Goal: Transaction & Acquisition: Purchase product/service

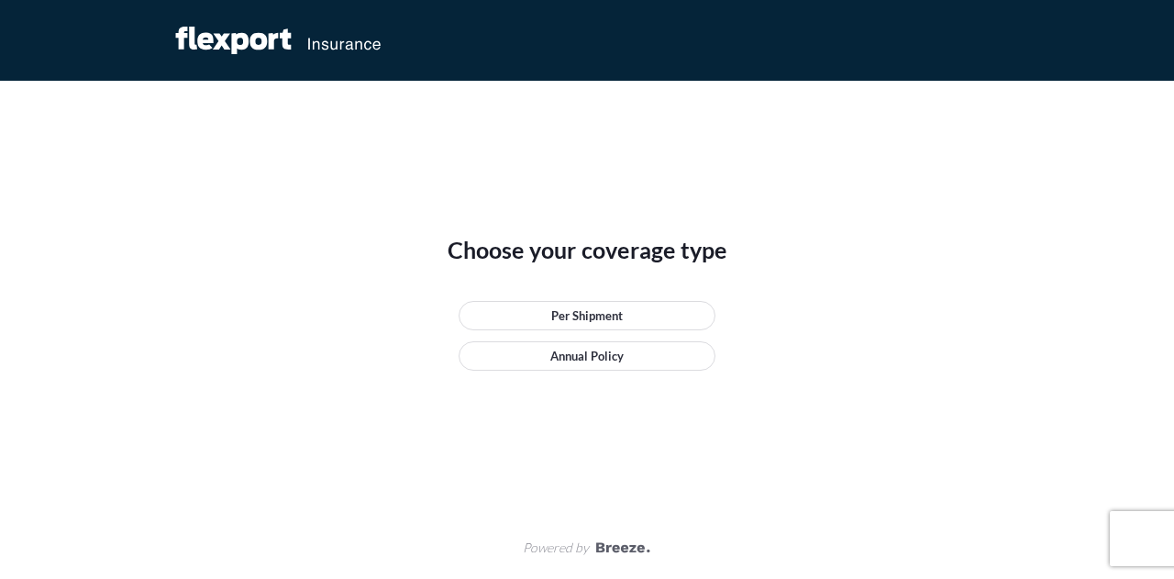
click at [314, 320] on div "Choose your coverage type Per Shipment Annual Policy" at bounding box center [587, 321] width 826 height 172
drag, startPoint x: 646, startPoint y: 545, endPoint x: 584, endPoint y: 543, distance: 61.5
click at [584, 543] on div "Powered by" at bounding box center [587, 548] width 1174 height 62
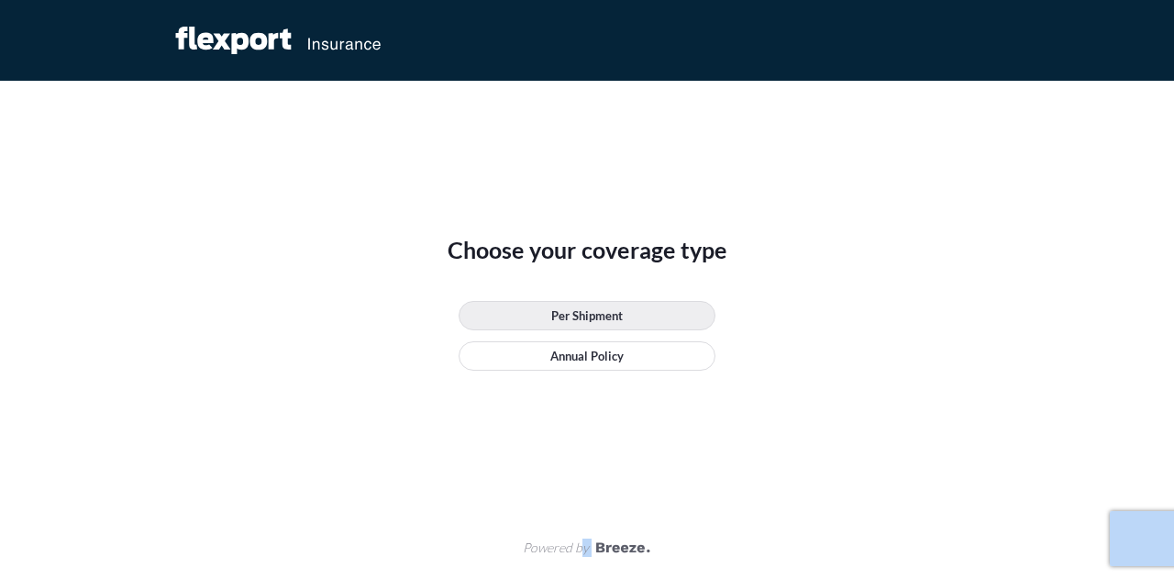
click at [594, 305] on link "Per Shipment" at bounding box center [587, 315] width 257 height 29
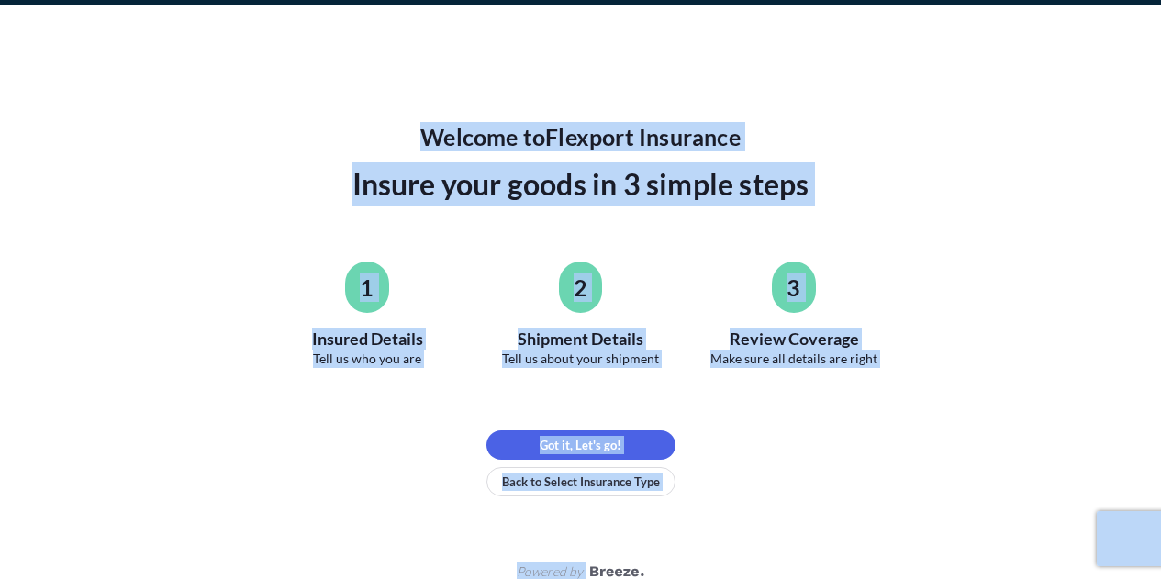
scroll to position [100, 0]
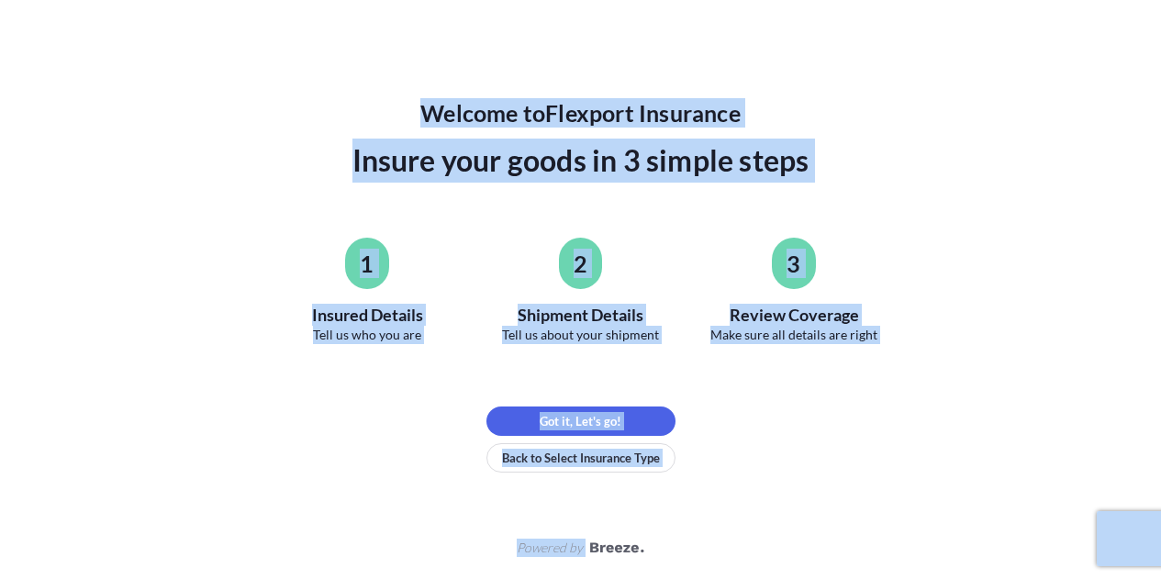
drag, startPoint x: 749, startPoint y: 434, endPoint x: 669, endPoint y: 440, distance: 80.1
click at [749, 434] on div "Welcome to Flexport Insurance Insure your goods in 3 simple steps 1 Insured Det…" at bounding box center [581, 285] width 826 height 374
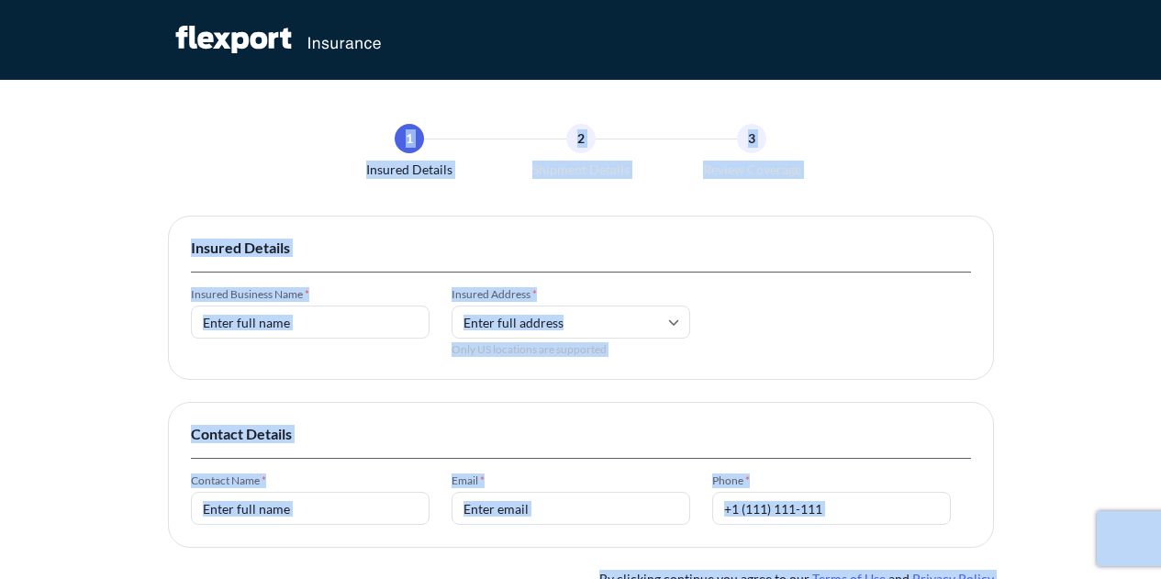
scroll to position [0, 0]
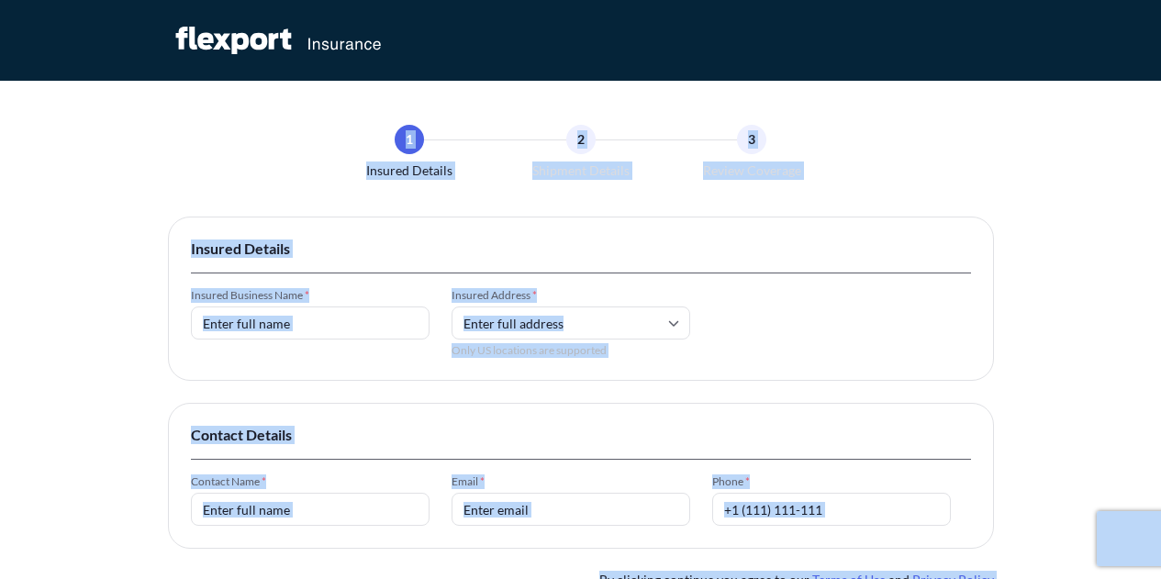
click at [321, 285] on div "Insured Details Insured Business Name * Insured Address * Only US locations are…" at bounding box center [581, 299] width 826 height 164
click at [291, 317] on input "Insured Business Name *" at bounding box center [310, 322] width 239 height 33
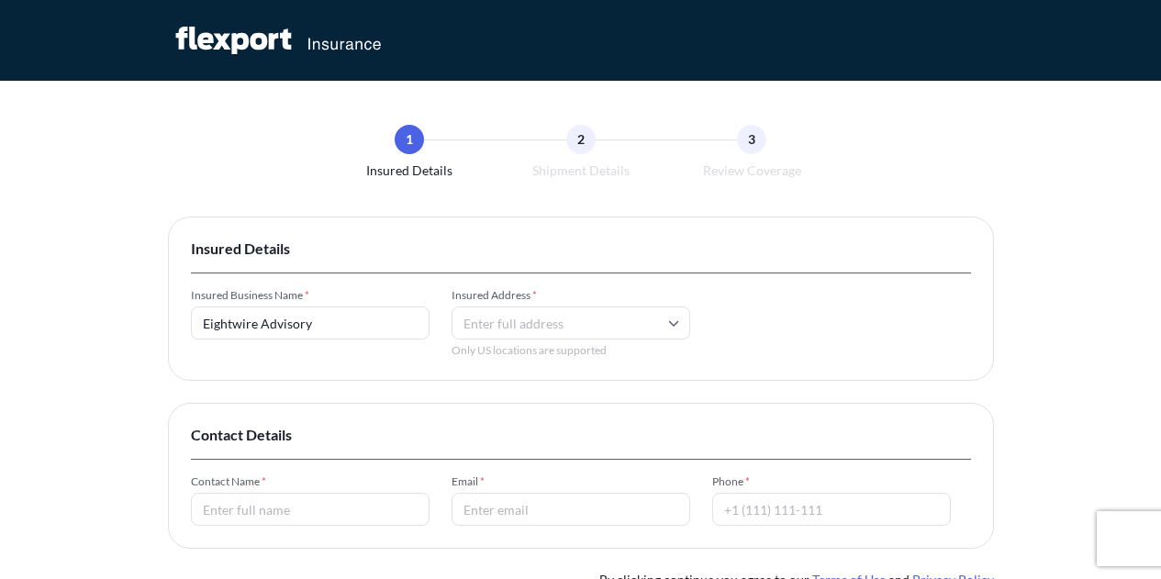
type input "Eightwire Advisory"
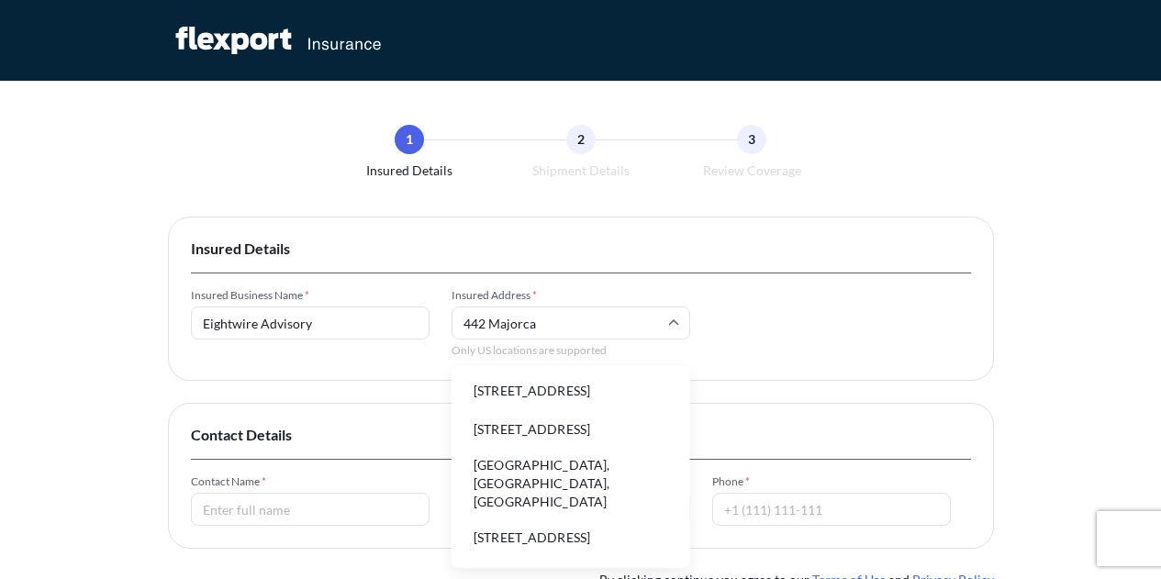
click at [570, 311] on input "442 Majorca" at bounding box center [570, 322] width 239 height 33
click at [524, 402] on li "[STREET_ADDRESS]" at bounding box center [571, 390] width 224 height 35
type input "[STREET_ADDRESS]"
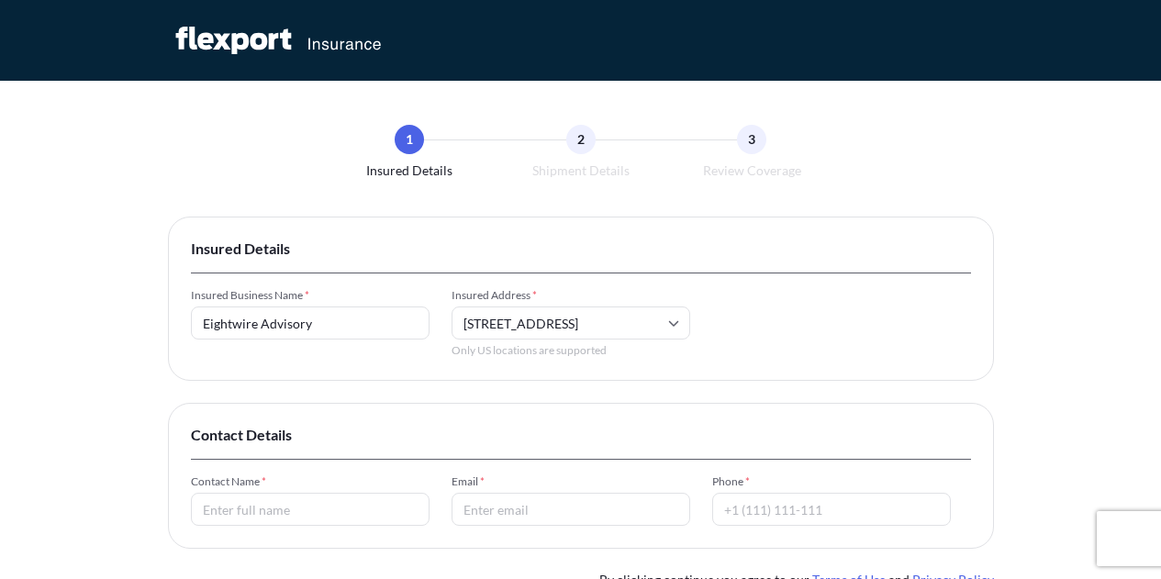
scroll to position [183, 0]
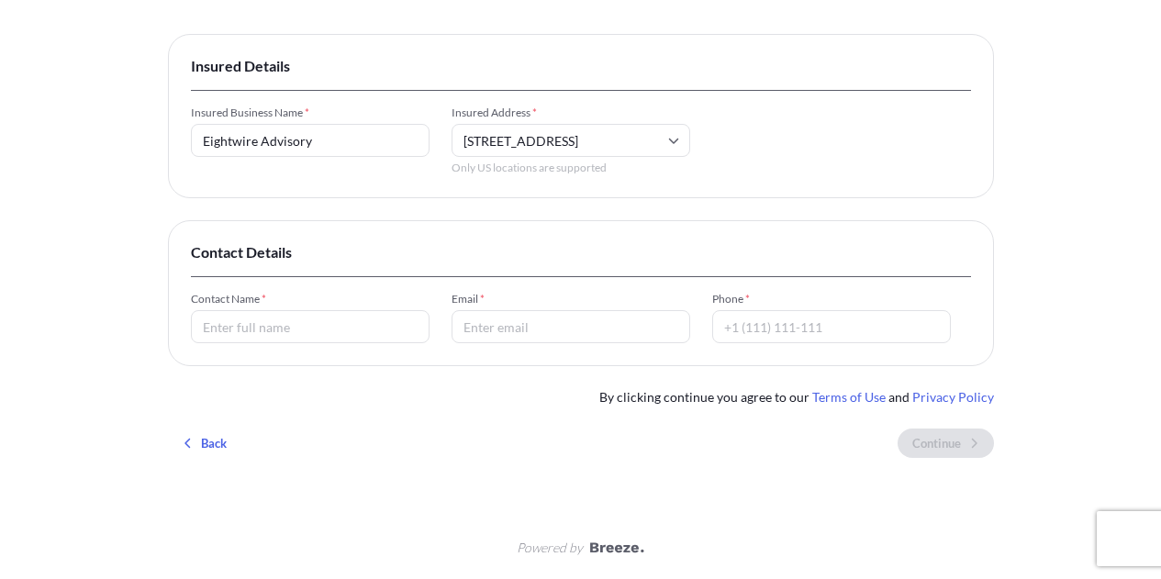
click at [337, 331] on input "Contact Name *" at bounding box center [310, 326] width 239 height 33
type input "[PERSON_NAME]"
type input "S"
type input "[PERSON_NAME][EMAIL_ADDRESS][DOMAIN_NAME]"
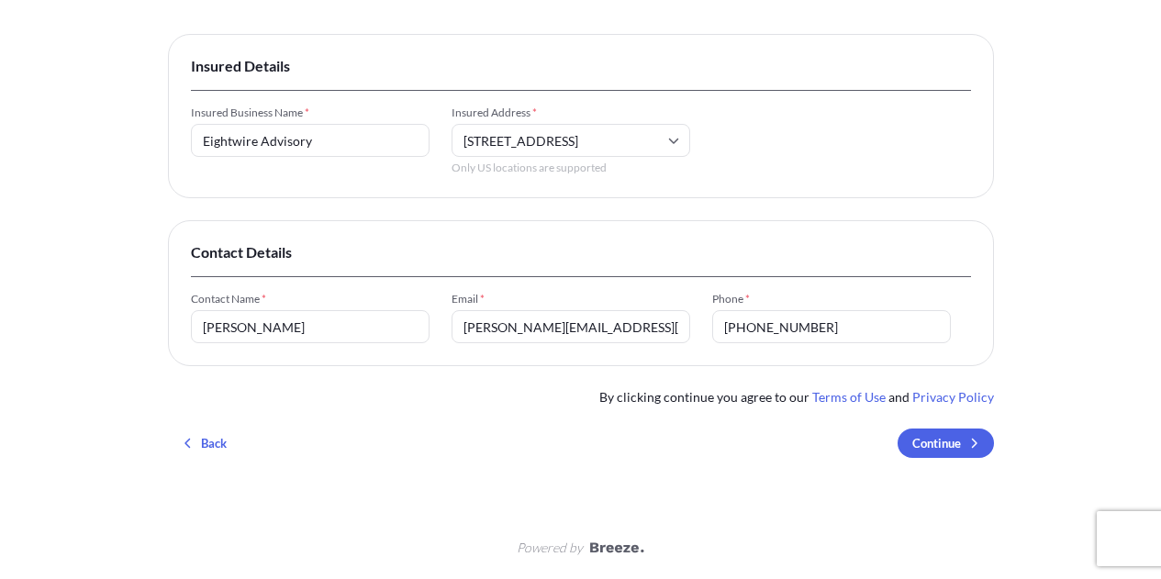
type input "[PHONE_NUMBER]"
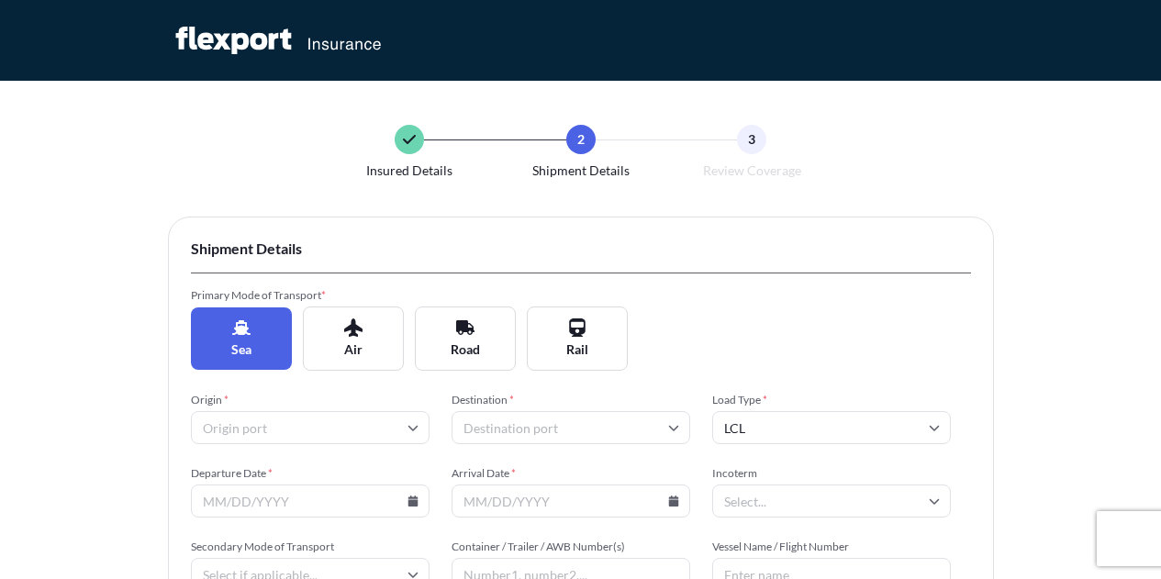
scroll to position [183, 0]
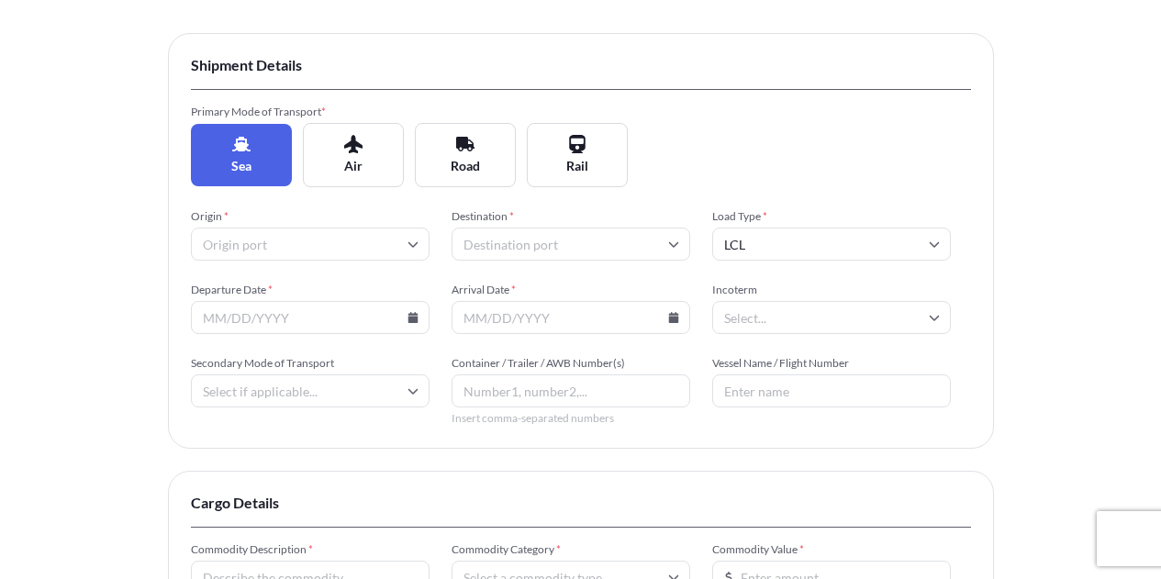
click at [349, 250] on input "Origin *" at bounding box center [310, 244] width 239 height 33
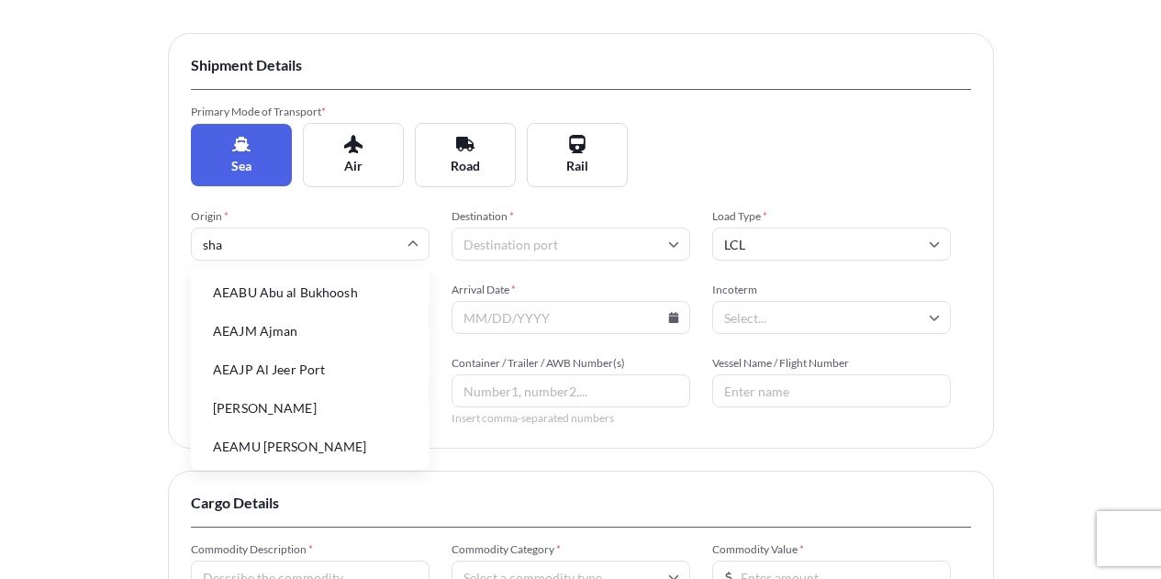
type input "shan"
click at [280, 324] on li "CNSGH [GEOGRAPHIC_DATA]" at bounding box center [310, 331] width 224 height 35
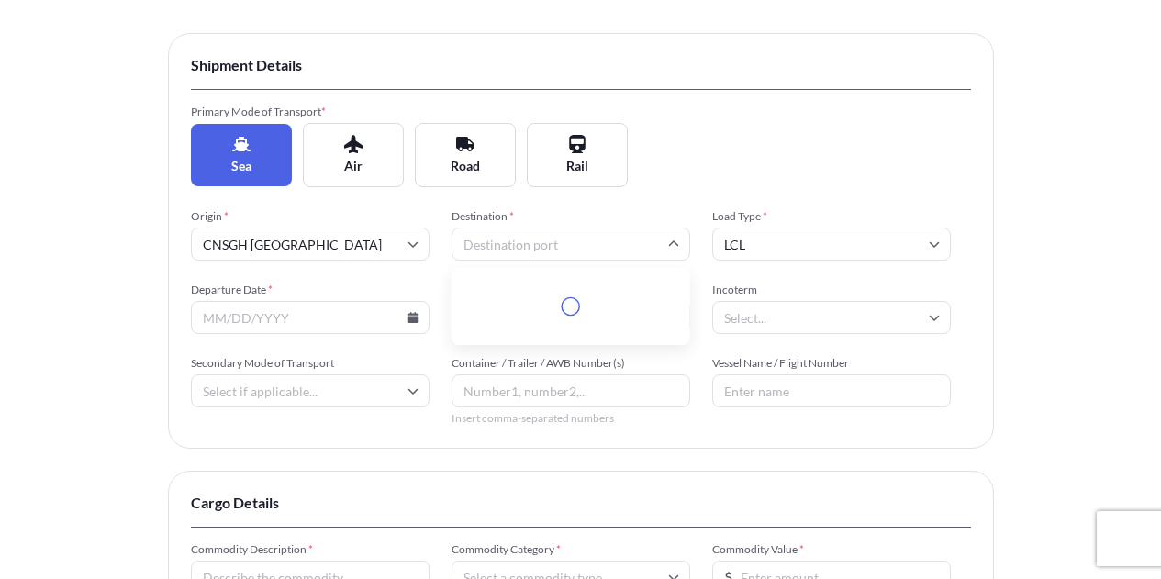
click at [504, 234] on input "Destination *" at bounding box center [570, 244] width 239 height 33
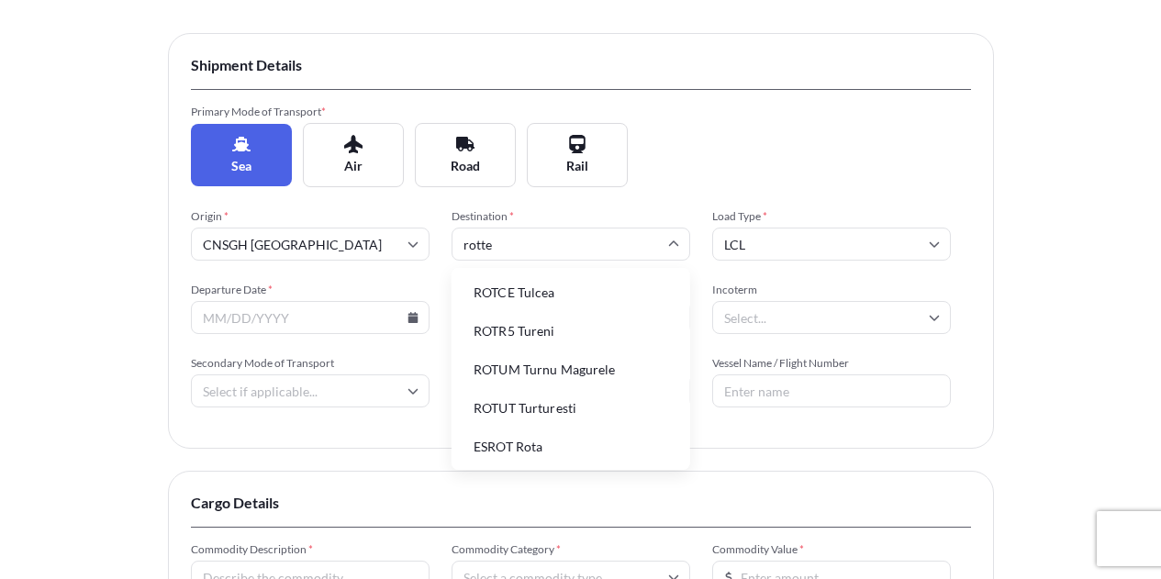
type input "rotter"
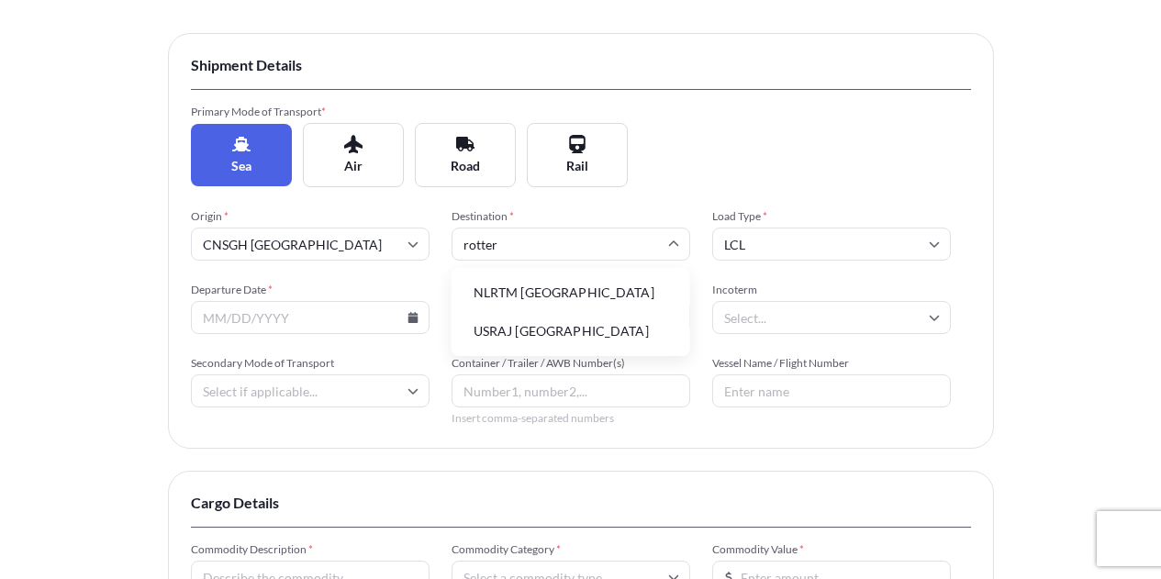
click at [533, 290] on li "NLRTM [GEOGRAPHIC_DATA]" at bounding box center [571, 292] width 224 height 35
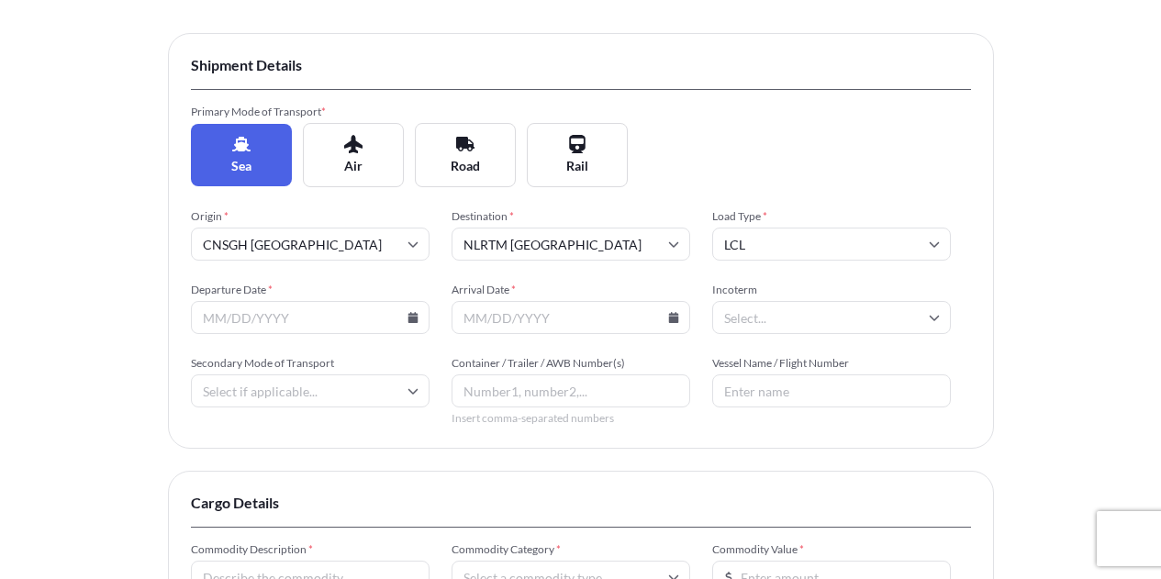
click at [769, 241] on input "LCL" at bounding box center [831, 244] width 239 height 33
click at [754, 322] on div "FCL" at bounding box center [831, 333] width 224 height 35
type input "FCL"
click at [344, 329] on input "Departure Date *" at bounding box center [310, 317] width 239 height 33
click at [429, 320] on div "Origin * CNSGH [GEOGRAPHIC_DATA] Destination * NLRTM [GEOGRAPHIC_DATA] Load Typ…" at bounding box center [581, 317] width 780 height 217
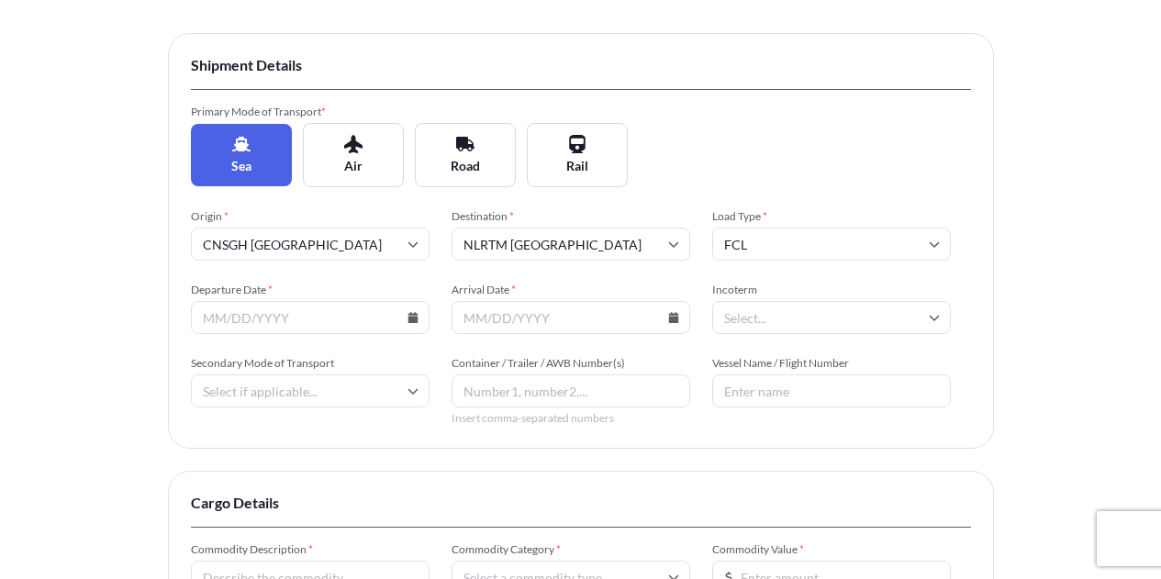
click at [421, 321] on input "Departure Date *" at bounding box center [310, 317] width 239 height 33
click at [405, 321] on input "Departure Date *" at bounding box center [310, 317] width 239 height 33
click at [411, 318] on icon at bounding box center [412, 317] width 10 height 11
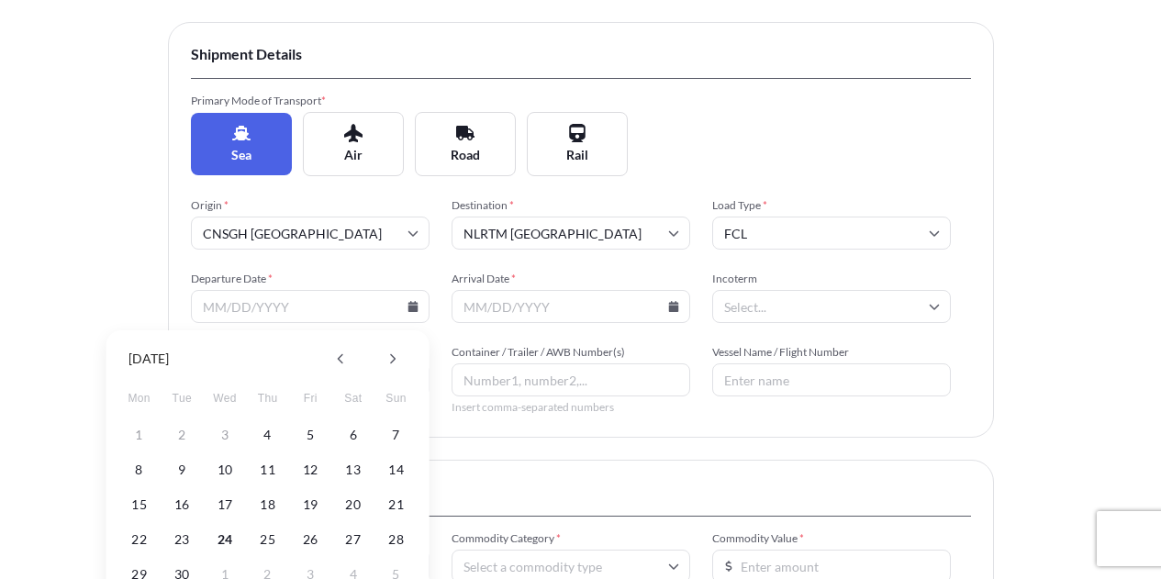
scroll to position [459, 0]
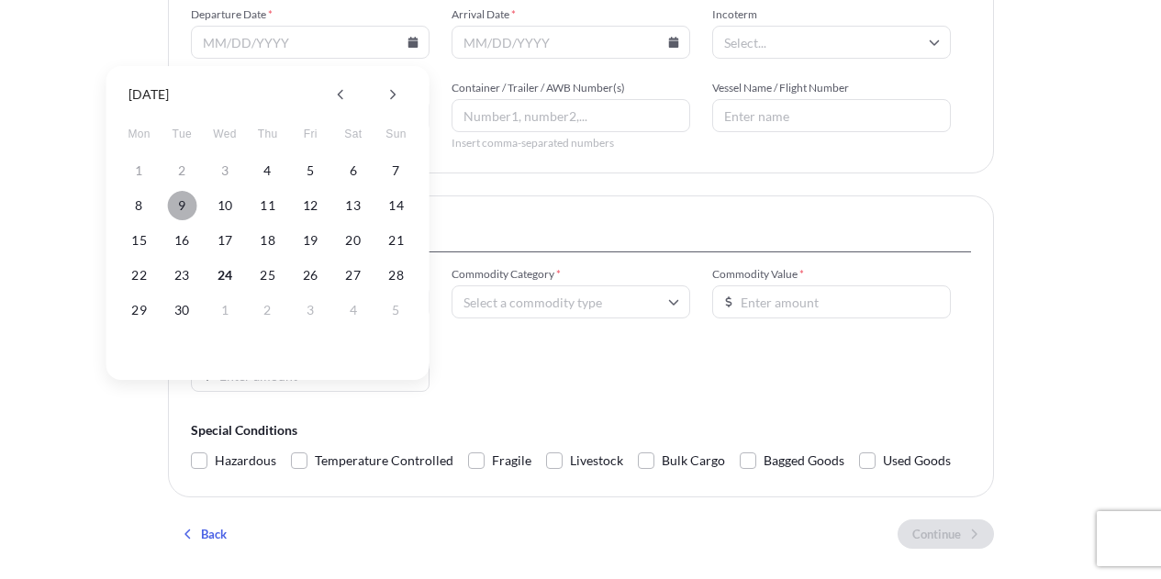
click at [183, 211] on button "9" at bounding box center [181, 205] width 29 height 29
type input "[DATE]"
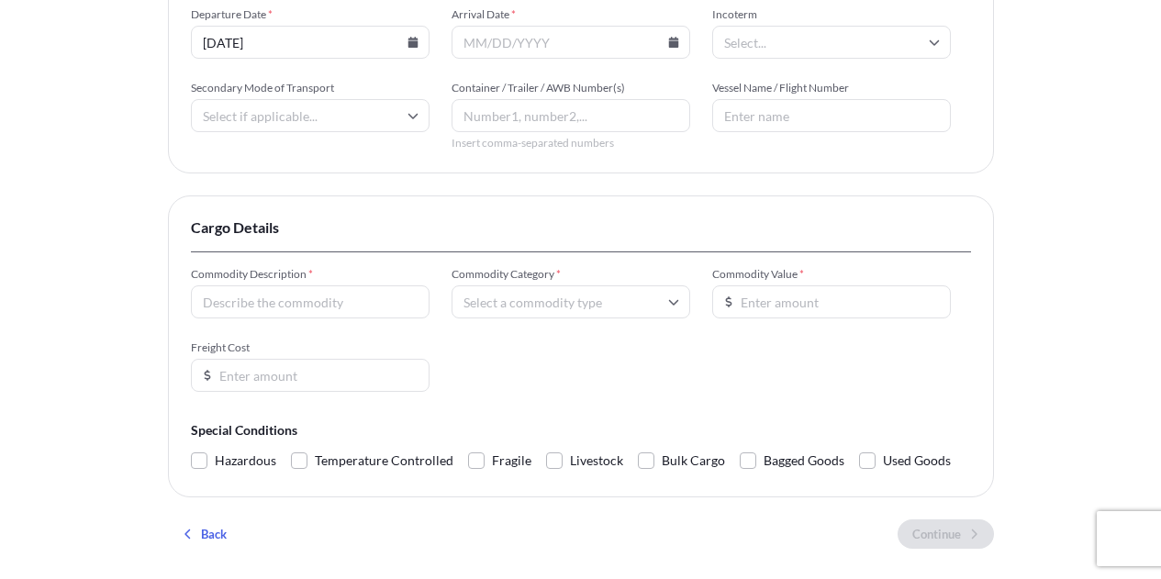
click at [679, 39] on input "Arrival Date *" at bounding box center [570, 42] width 239 height 33
click at [678, 39] on icon at bounding box center [673, 42] width 11 height 11
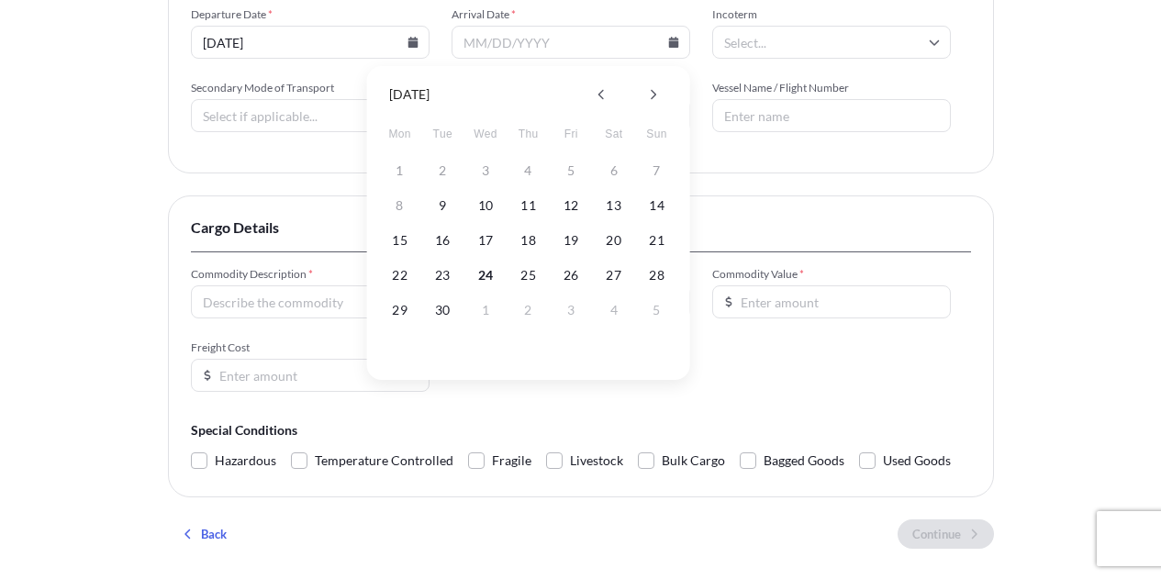
click at [651, 97] on icon at bounding box center [653, 95] width 6 height 10
click at [444, 241] on button "14" at bounding box center [442, 240] width 29 height 29
type input "[DATE]"
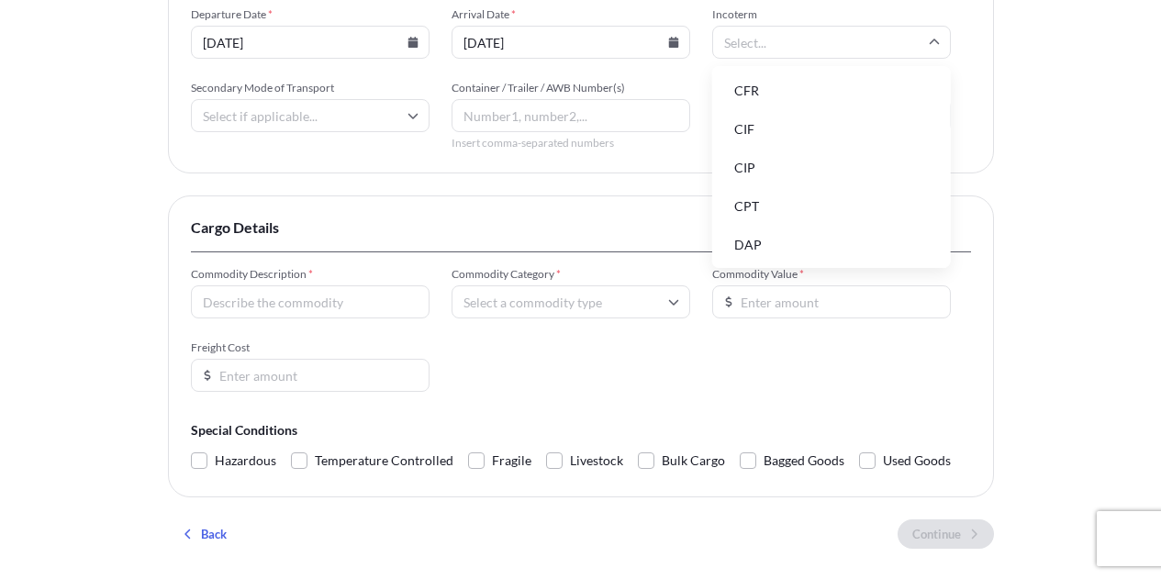
click at [781, 40] on input "Incoterm" at bounding box center [831, 42] width 239 height 33
click at [751, 240] on li "FOB" at bounding box center [831, 243] width 224 height 35
click at [350, 109] on input "Secondary Mode of Transport" at bounding box center [310, 115] width 239 height 33
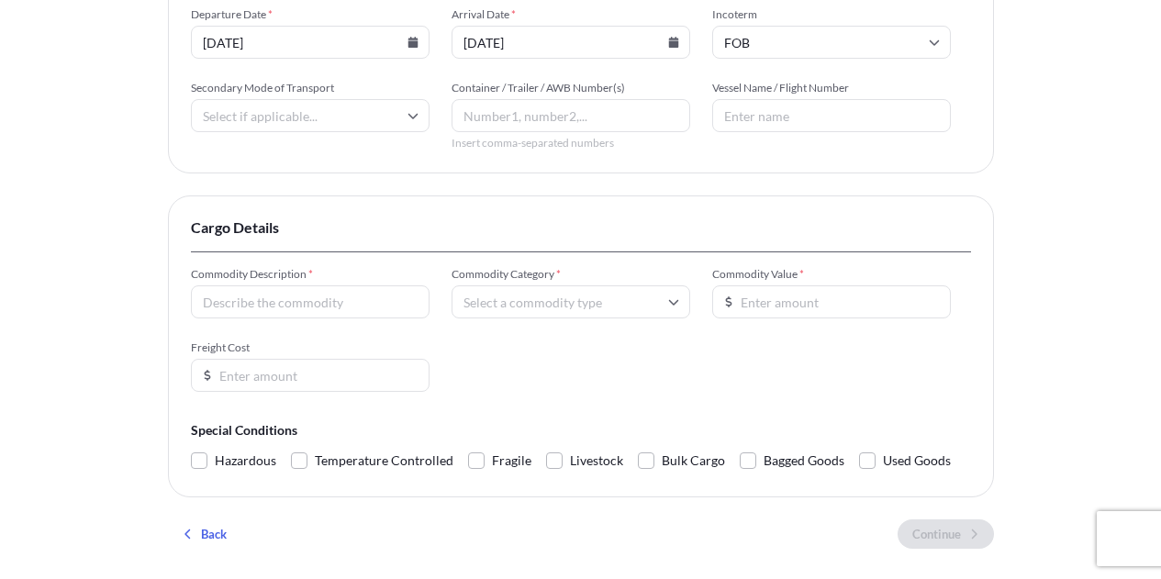
scroll to position [550, 0]
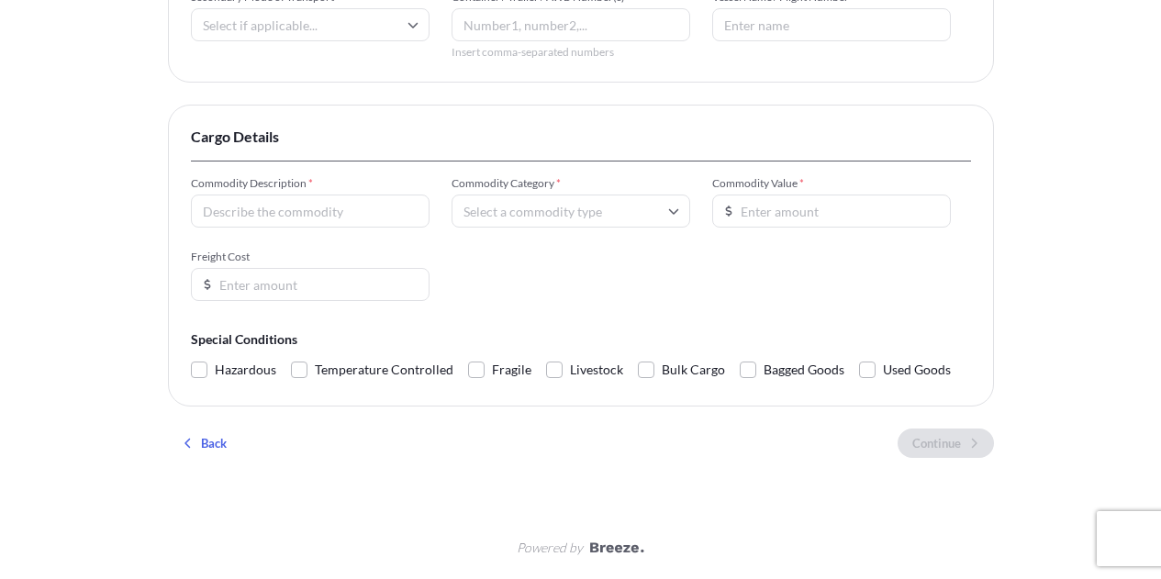
click at [392, 210] on input "Commodity Description *" at bounding box center [310, 211] width 239 height 33
type input "T"
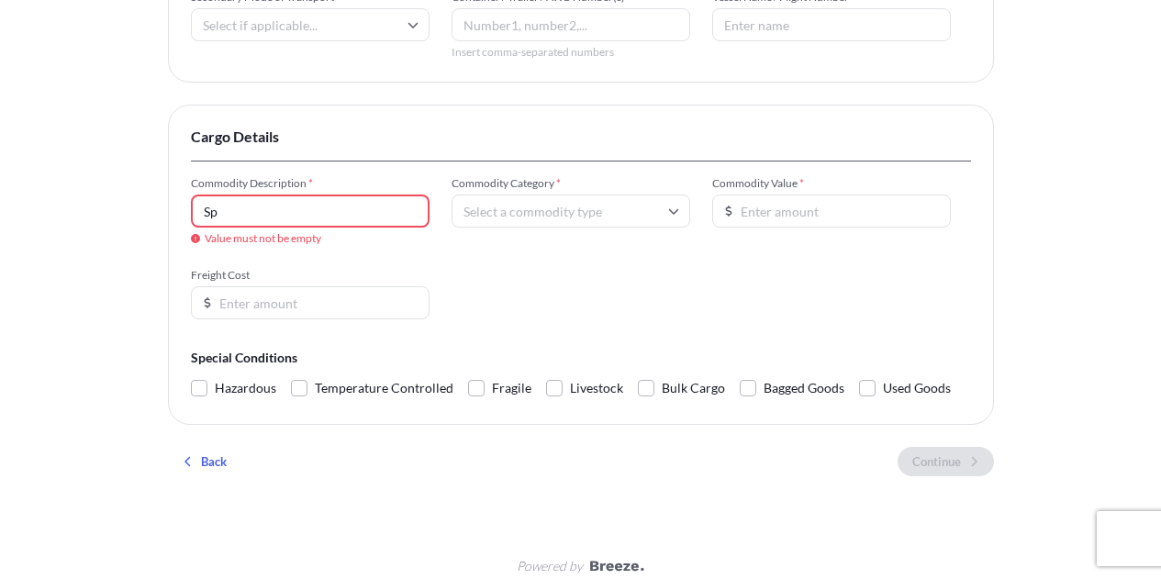
type input "S"
type input "Machine spare parts"
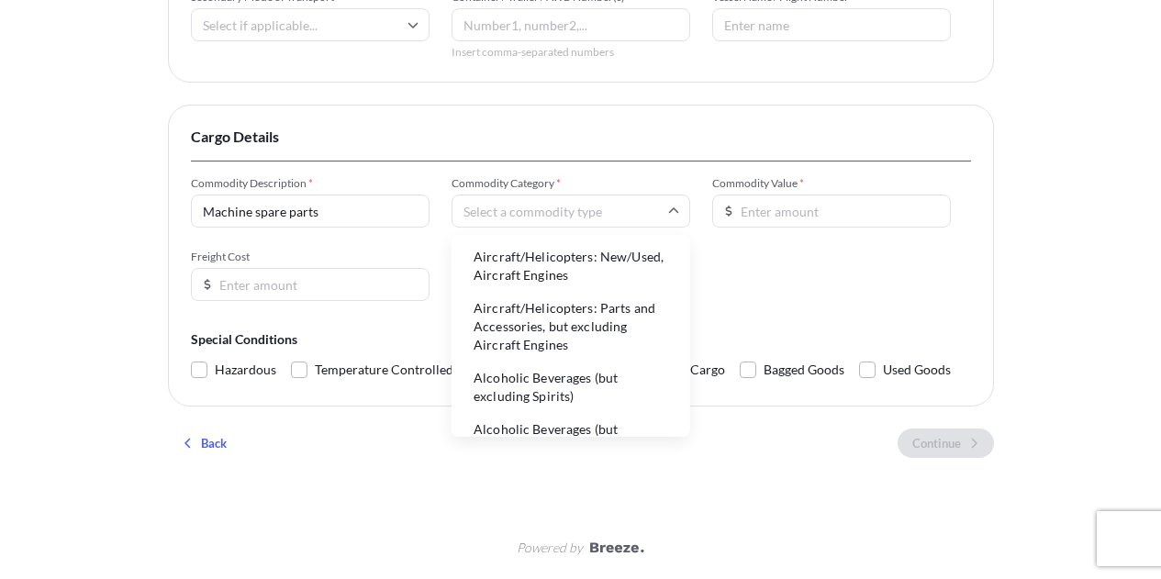
click at [487, 208] on input "Commodity Category *" at bounding box center [570, 211] width 239 height 33
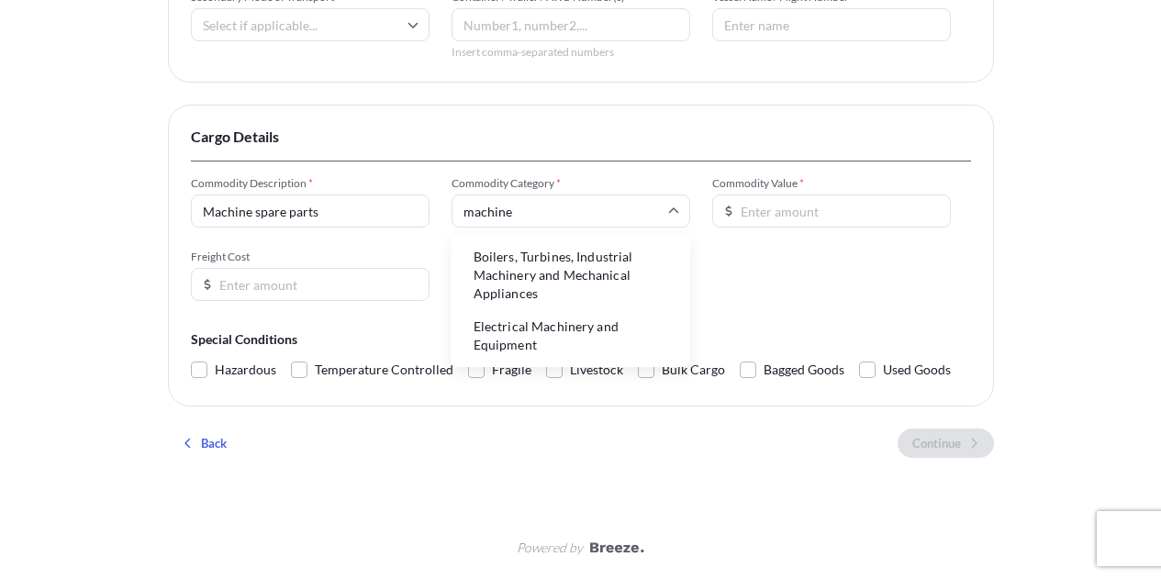
type input "machiner"
click at [576, 261] on li "Boilers, Turbines, Industrial Machinery and Mechanical Appliances" at bounding box center [571, 275] width 224 height 66
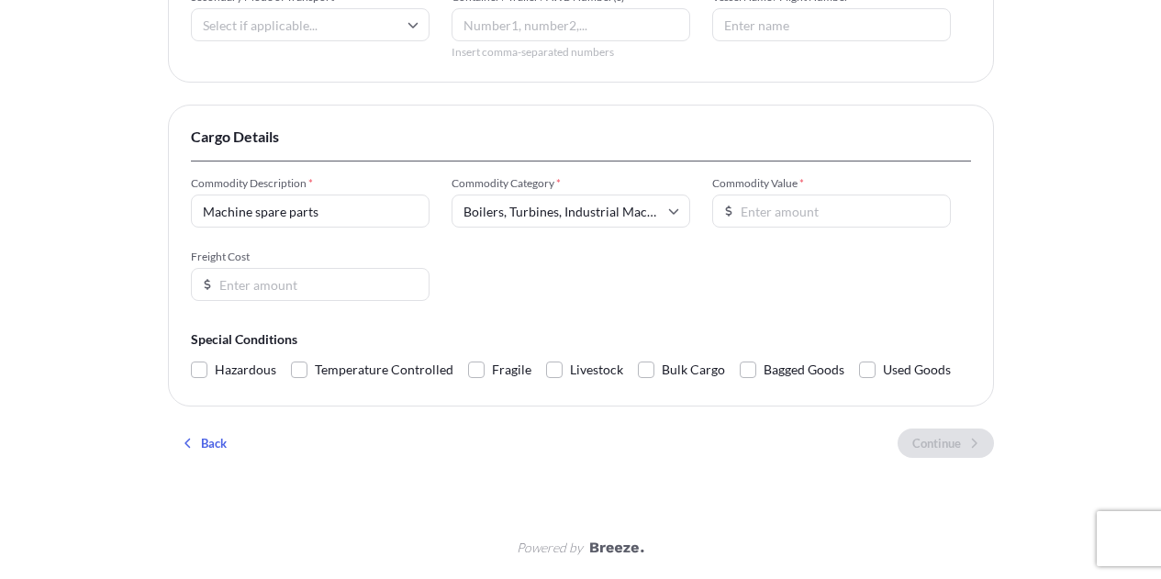
click at [781, 208] on input "Commodity Value *" at bounding box center [831, 211] width 239 height 33
type input "100000"
click at [824, 276] on div "Commodity Description * Machine spare parts Commodity Category * Boilers, Turbi…" at bounding box center [581, 238] width 780 height 125
click at [339, 288] on input "Freight Cost" at bounding box center [310, 284] width 239 height 33
type input "2500"
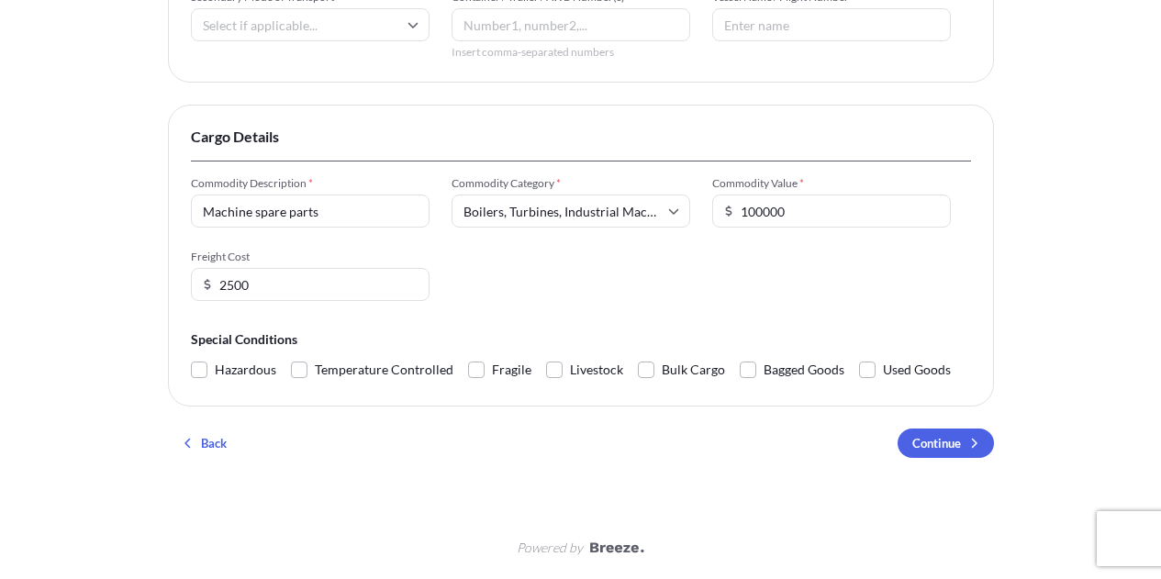
click at [621, 285] on div "Commodity Description * Machine spare parts Commodity Category * Boilers, Turbi…" at bounding box center [581, 238] width 780 height 125
drag, startPoint x: 792, startPoint y: 211, endPoint x: 741, endPoint y: 212, distance: 50.5
click at [741, 212] on input "100000" at bounding box center [831, 211] width 239 height 33
click at [930, 206] on input "250001" at bounding box center [831, 211] width 239 height 33
type input "250000"
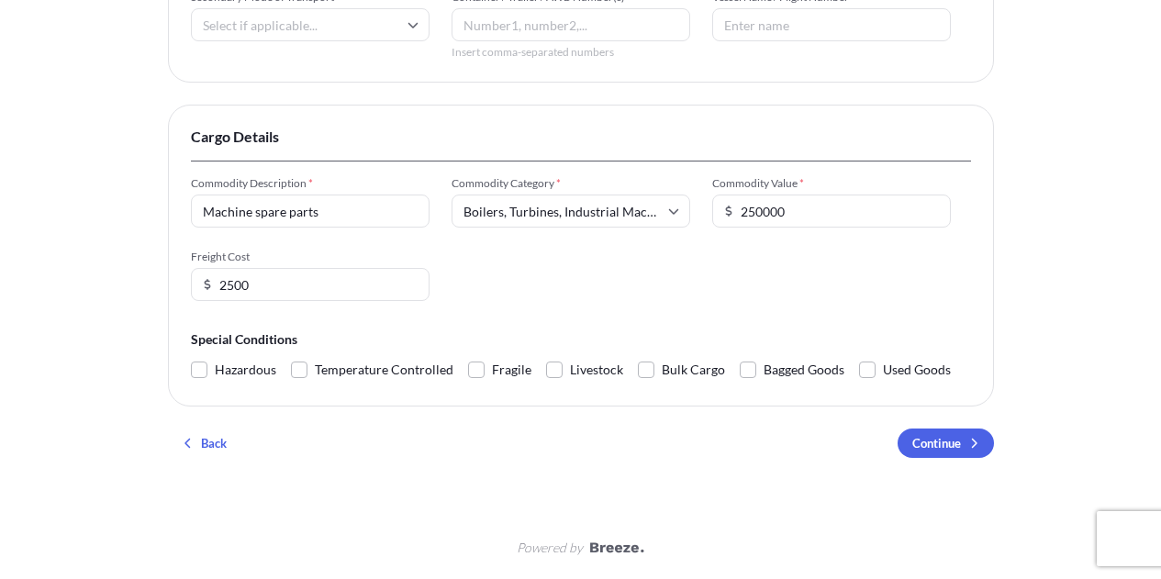
click at [931, 214] on input "250000" at bounding box center [831, 211] width 239 height 33
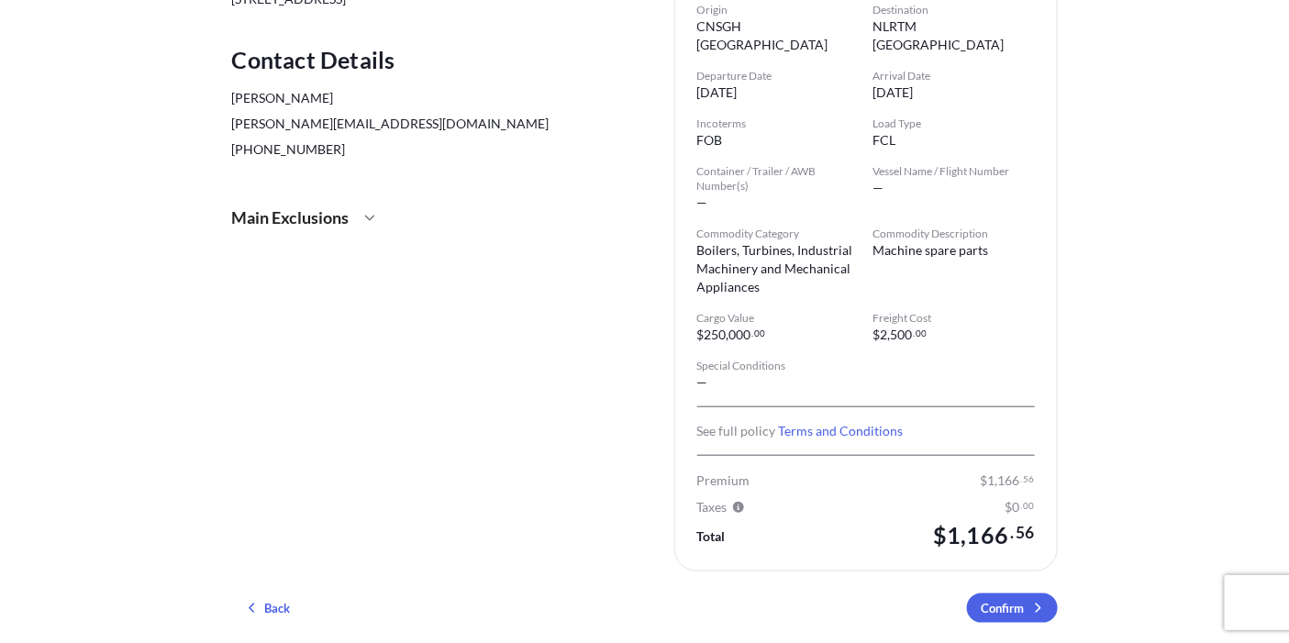
scroll to position [231, 0]
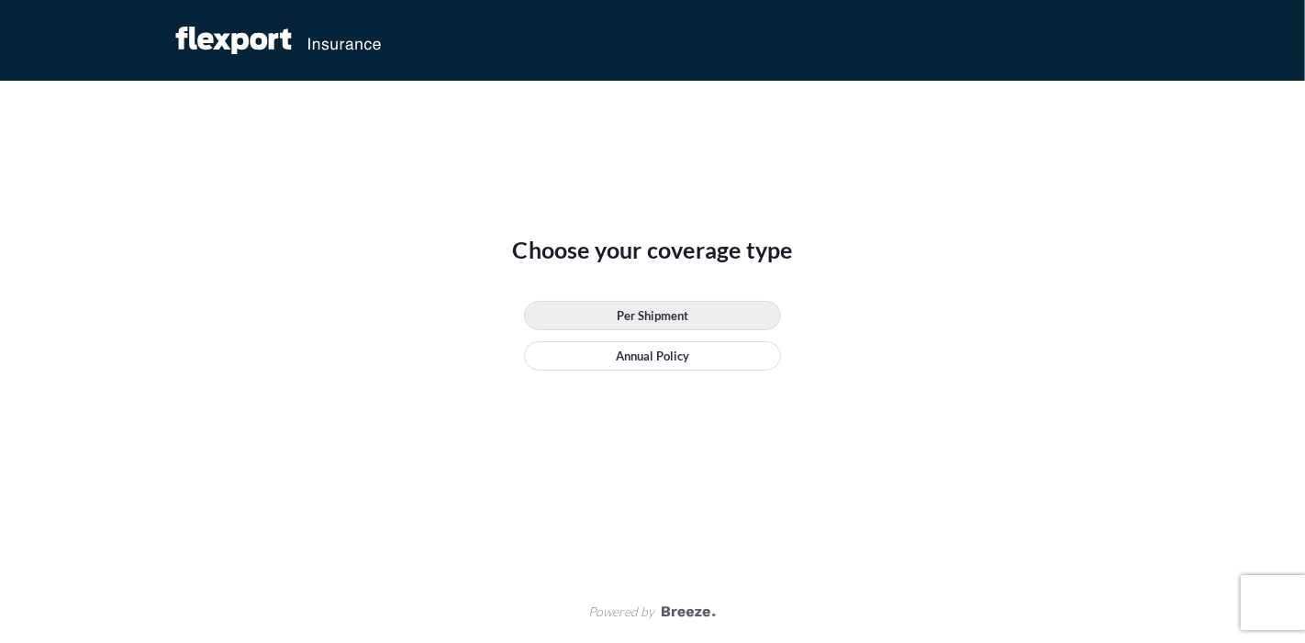
click at [647, 318] on p "Per Shipment" at bounding box center [653, 315] width 72 height 18
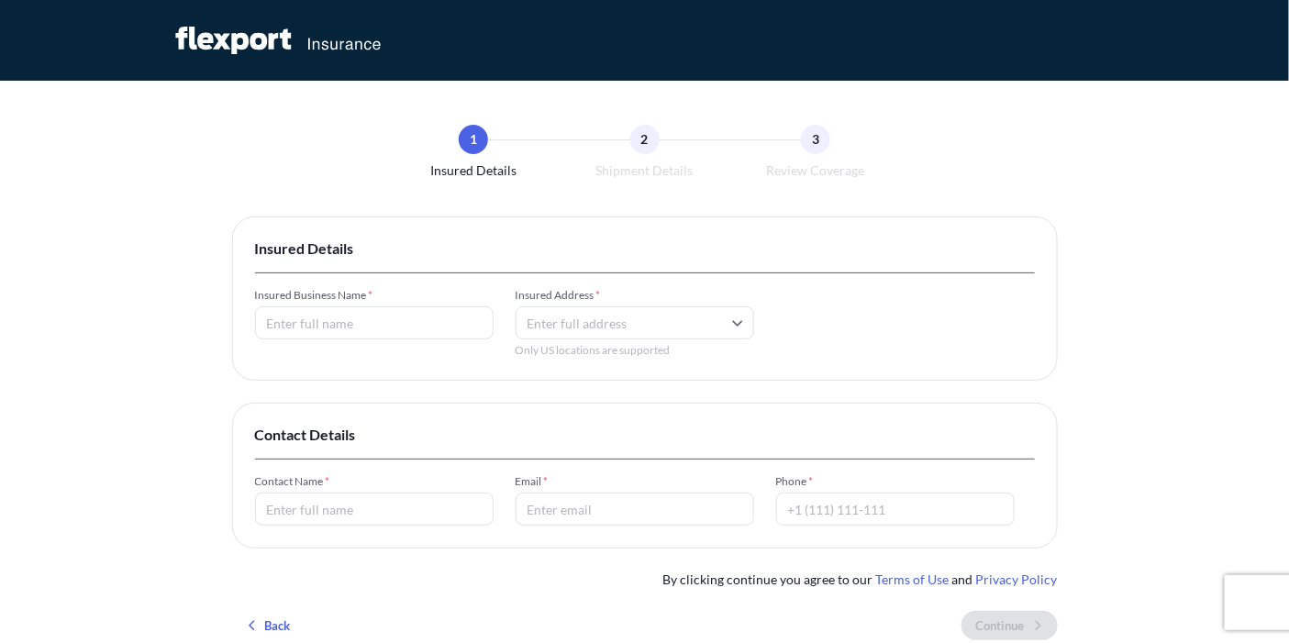
click at [395, 319] on input "Insured Business Name *" at bounding box center [374, 322] width 239 height 33
type input "Eightwire Advisory"
